Goal: Task Accomplishment & Management: Use online tool/utility

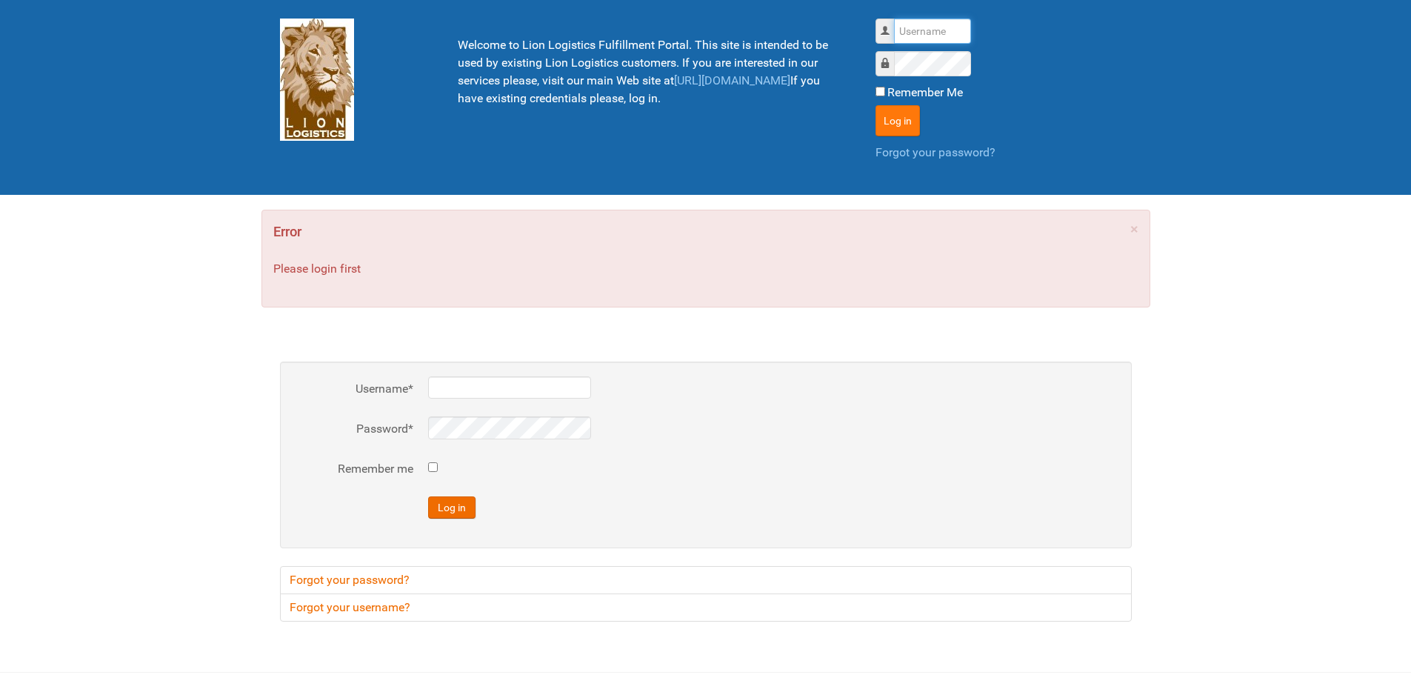
type input "lion"
click at [910, 118] on button "Log in" at bounding box center [898, 120] width 44 height 31
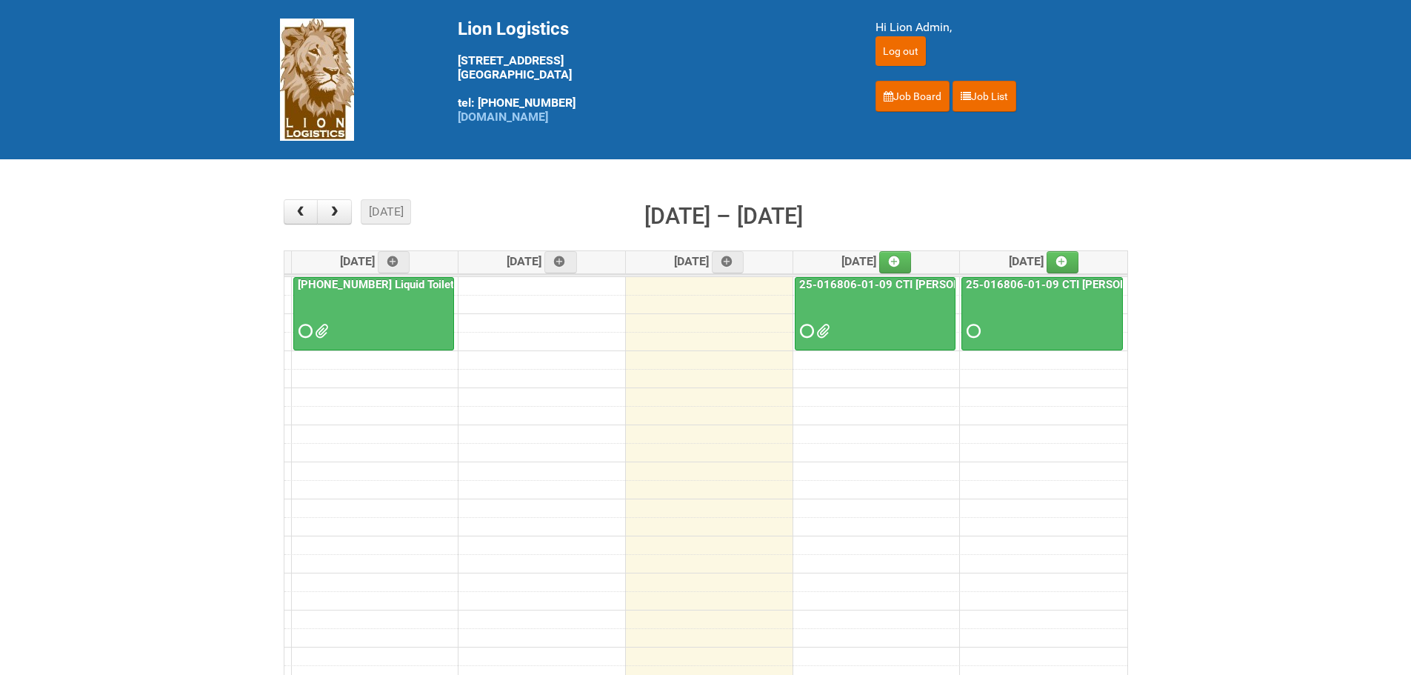
click at [928, 282] on link "25-016806-01-09 CTI [PERSON_NAME] Bar Superior HUT" at bounding box center [944, 284] width 296 height 13
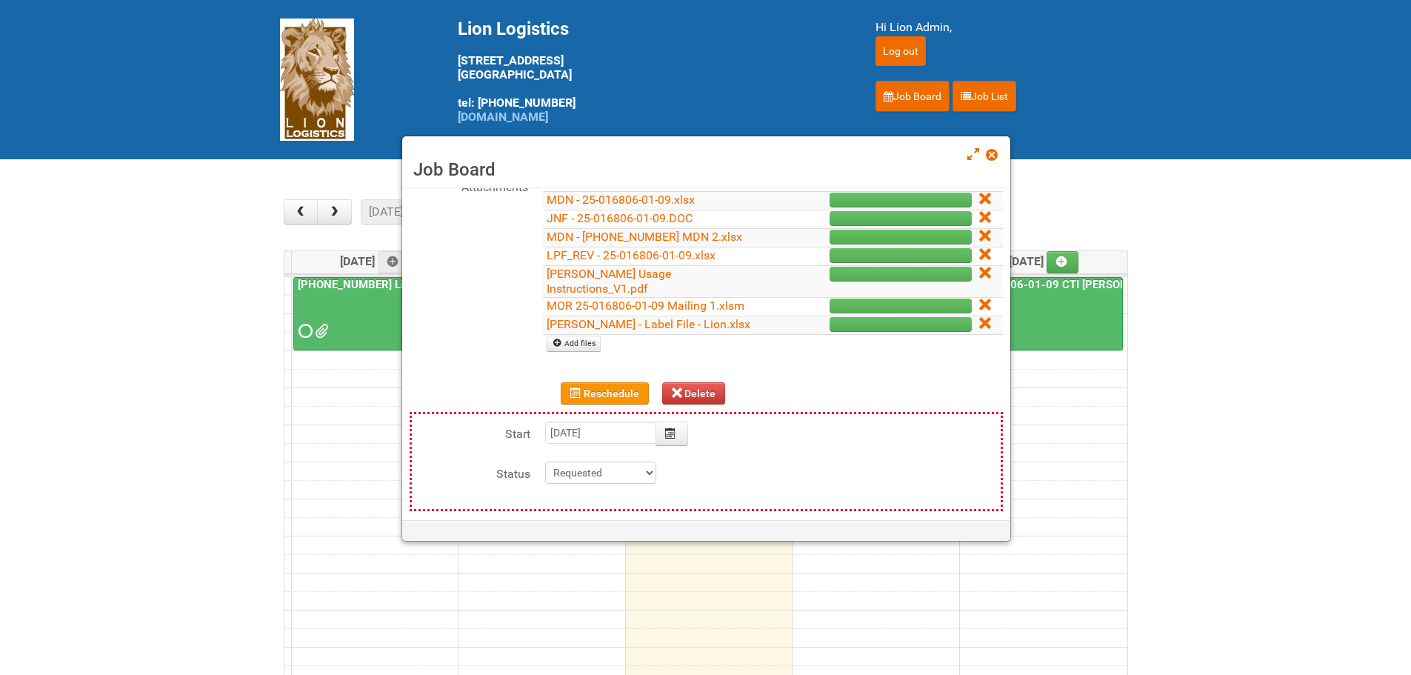
scroll to position [222, 0]
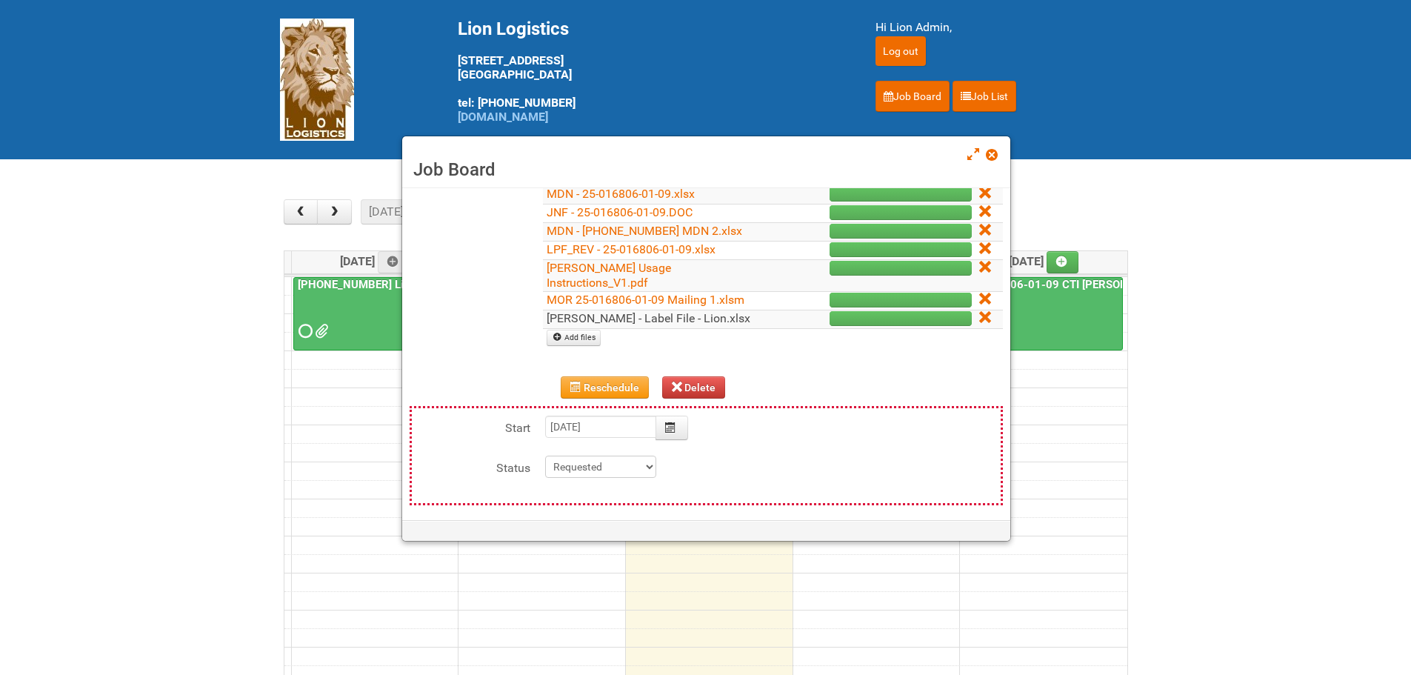
click at [641, 311] on link "[PERSON_NAME] - Label File - Lion.xlsx" at bounding box center [649, 318] width 204 height 14
